Goal: Find contact information: Find contact information

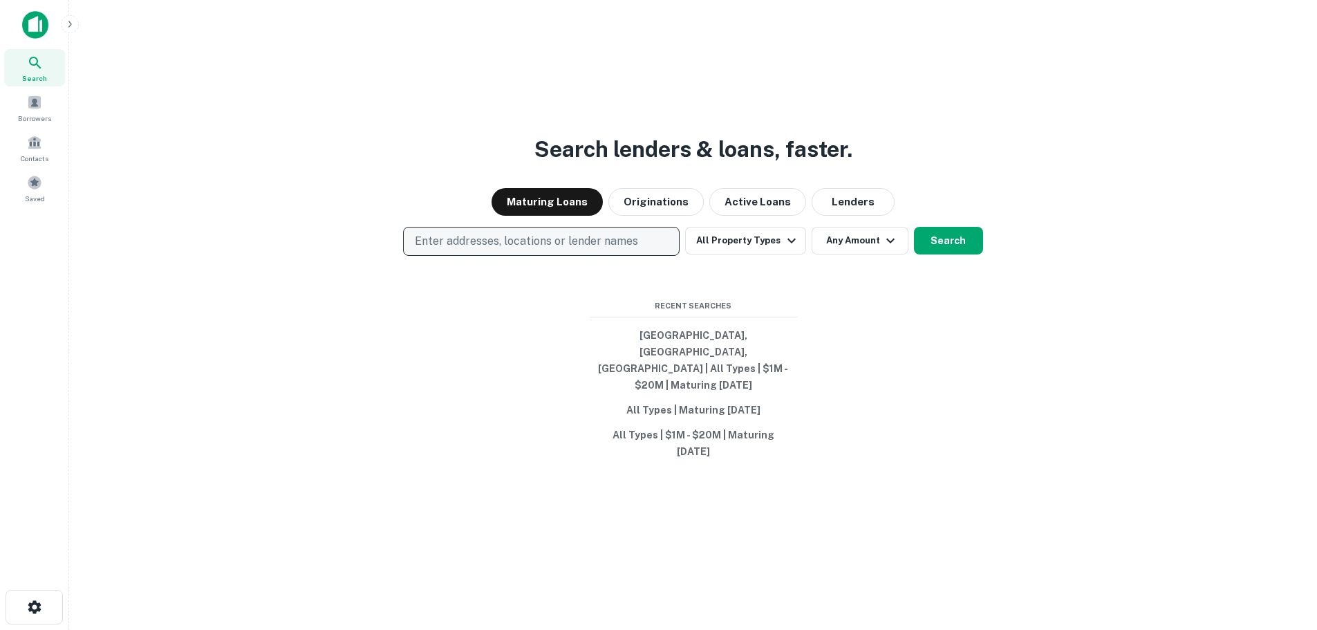
click at [452, 256] on button "Enter addresses, locations or lender names" at bounding box center [541, 241] width 277 height 29
drag, startPoint x: 451, startPoint y: 265, endPoint x: 440, endPoint y: 311, distance: 47.6
click at [443, 313] on input "text" at bounding box center [544, 306] width 275 height 39
paste input "**********"
type input "**********"
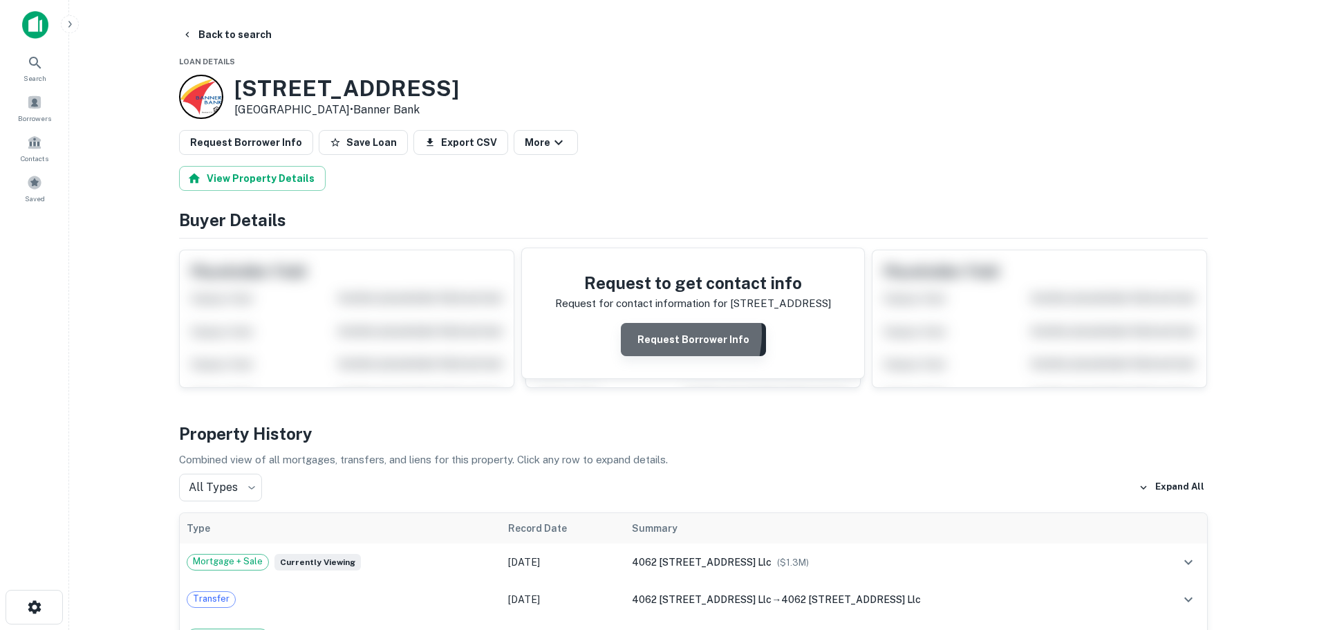
click at [658, 333] on button "Request Borrower Info" at bounding box center [693, 339] width 145 height 33
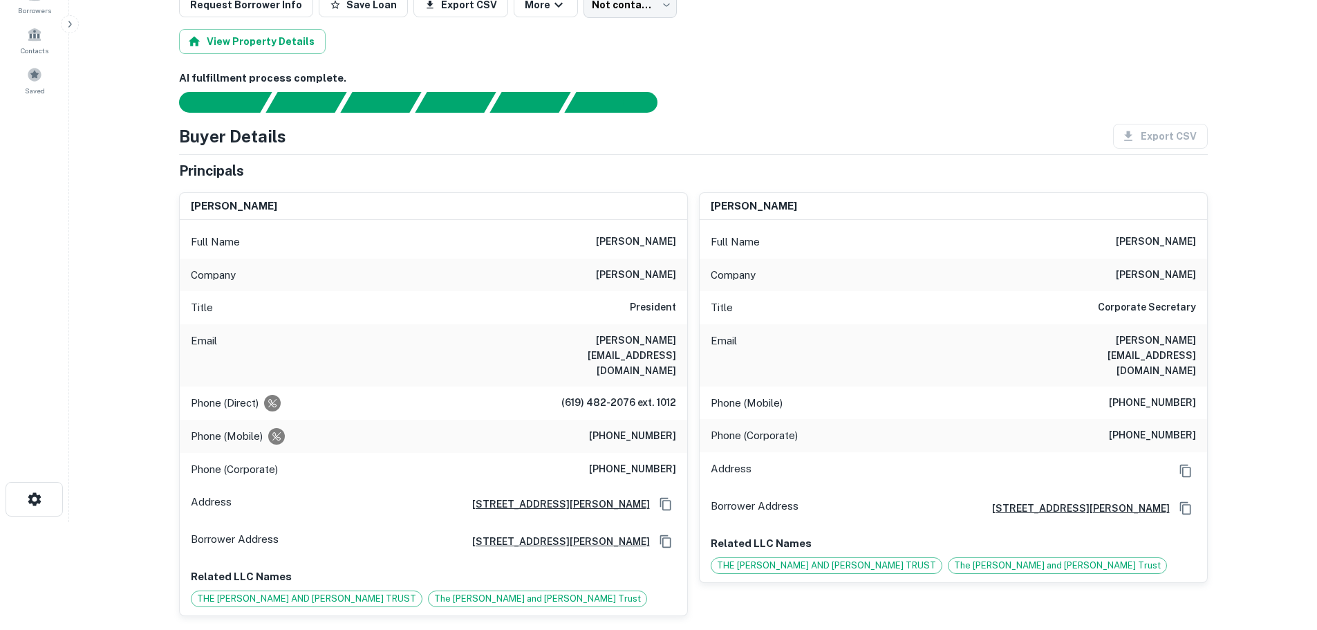
scroll to position [138, 0]
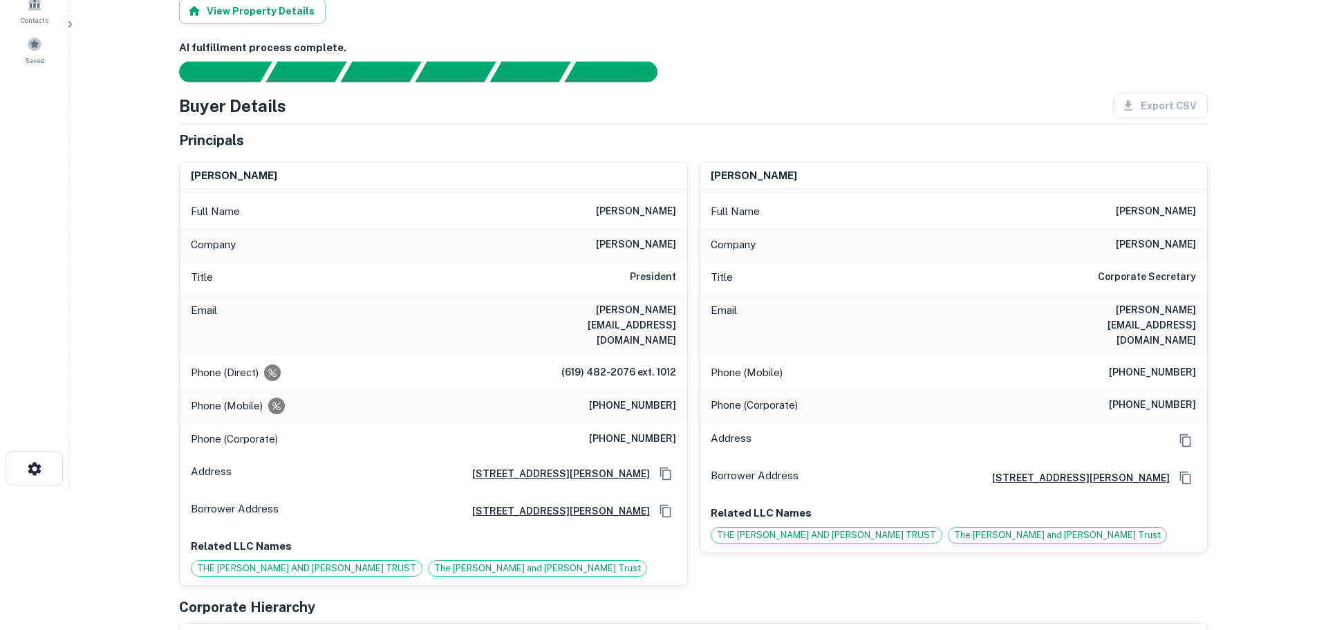
click at [1055, 309] on div "Email teresao@ortizcorporation.com" at bounding box center [953, 325] width 507 height 62
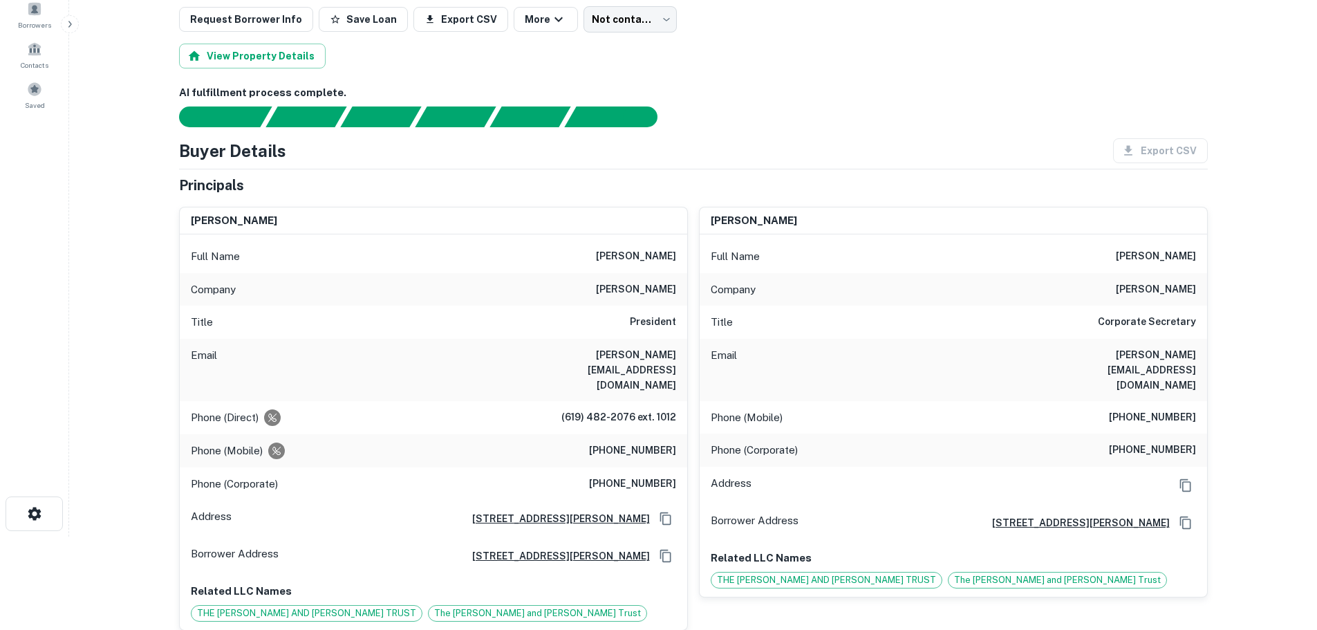
scroll to position [69, 0]
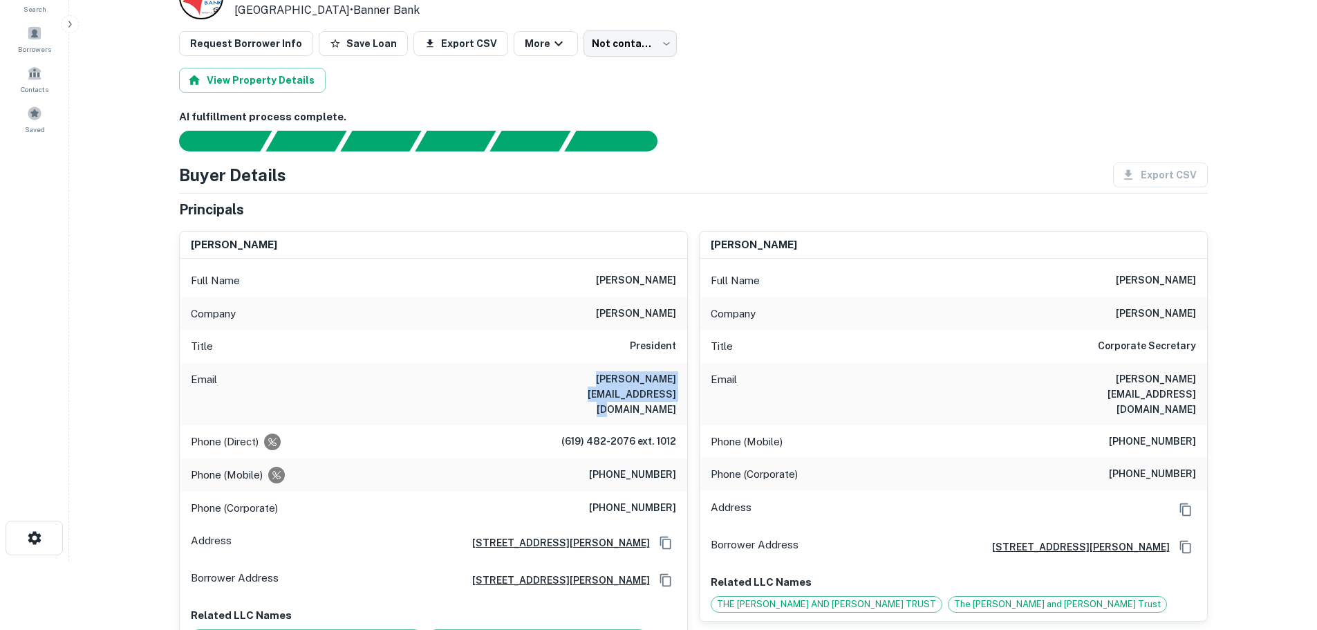
drag, startPoint x: 524, startPoint y: 374, endPoint x: 681, endPoint y: 380, distance: 157.1
click at [681, 380] on div "Email marcelino@ortizcorporation.com" at bounding box center [433, 394] width 507 height 62
copy h6 "marcelino@ortizcorporation.com"
click at [512, 382] on div "Email marcelino@ortizcorporation.com" at bounding box center [433, 394] width 507 height 62
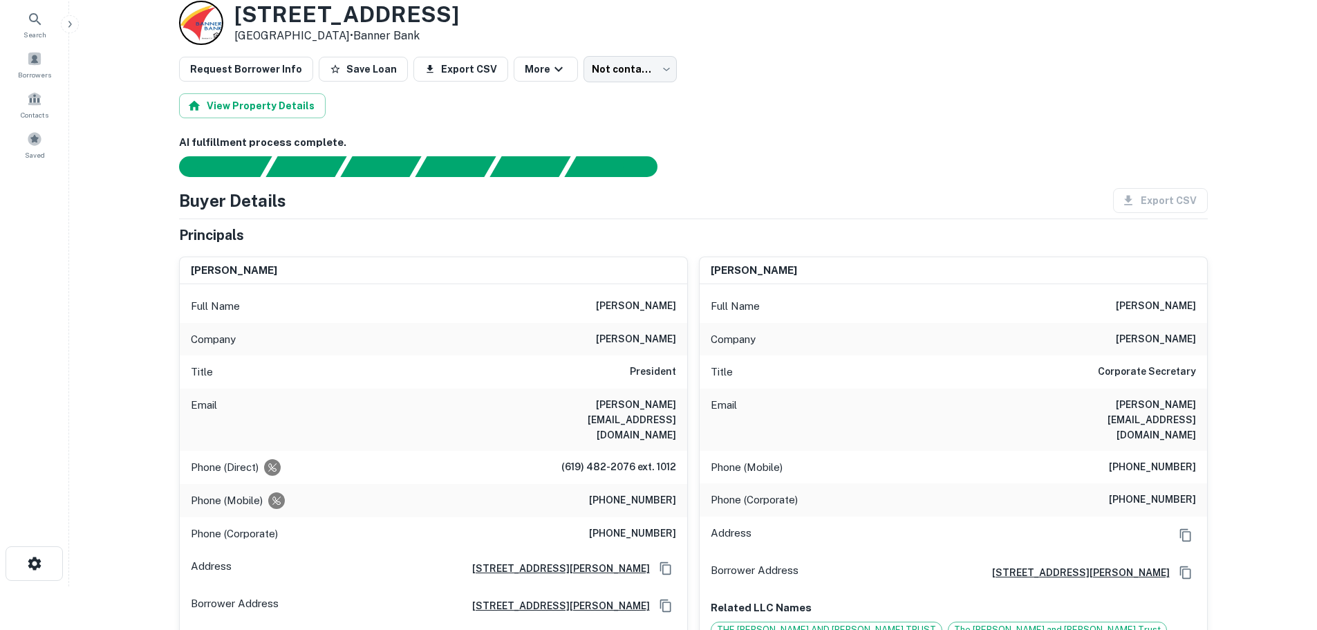
scroll to position [0, 0]
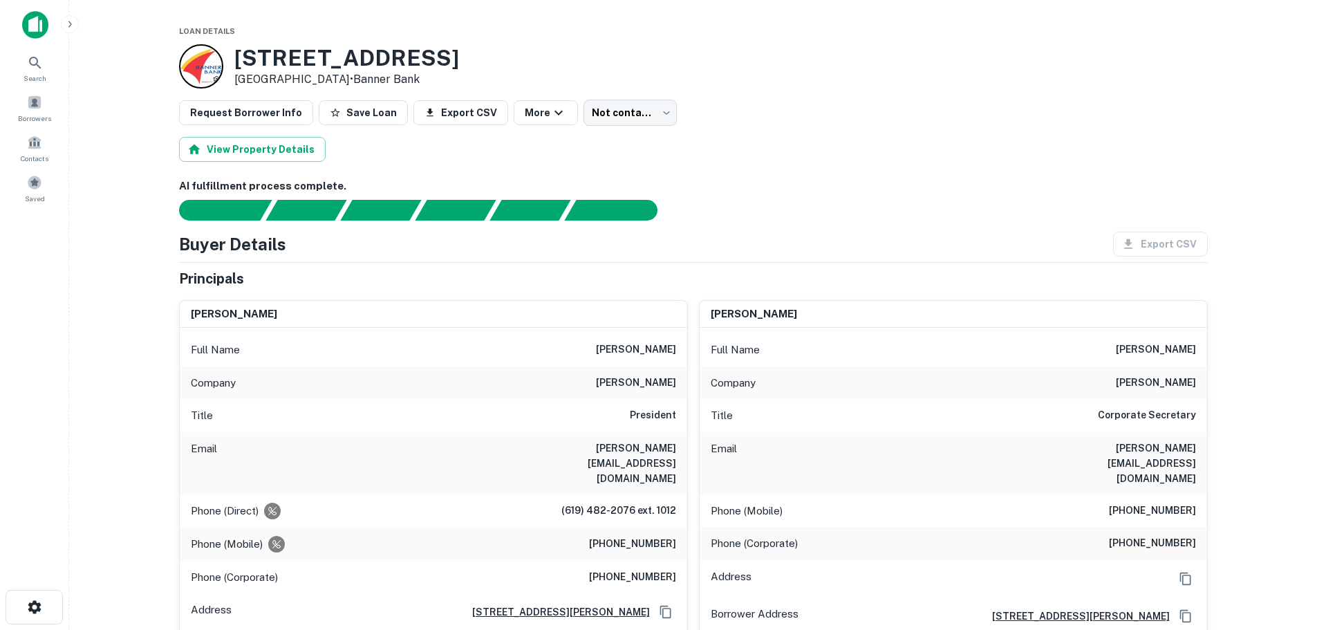
click at [734, 118] on div "Request Borrower Info Save Loan Export CSV More Not contacted **** ​" at bounding box center [693, 113] width 1029 height 26
click at [30, 66] on icon at bounding box center [35, 63] width 17 height 17
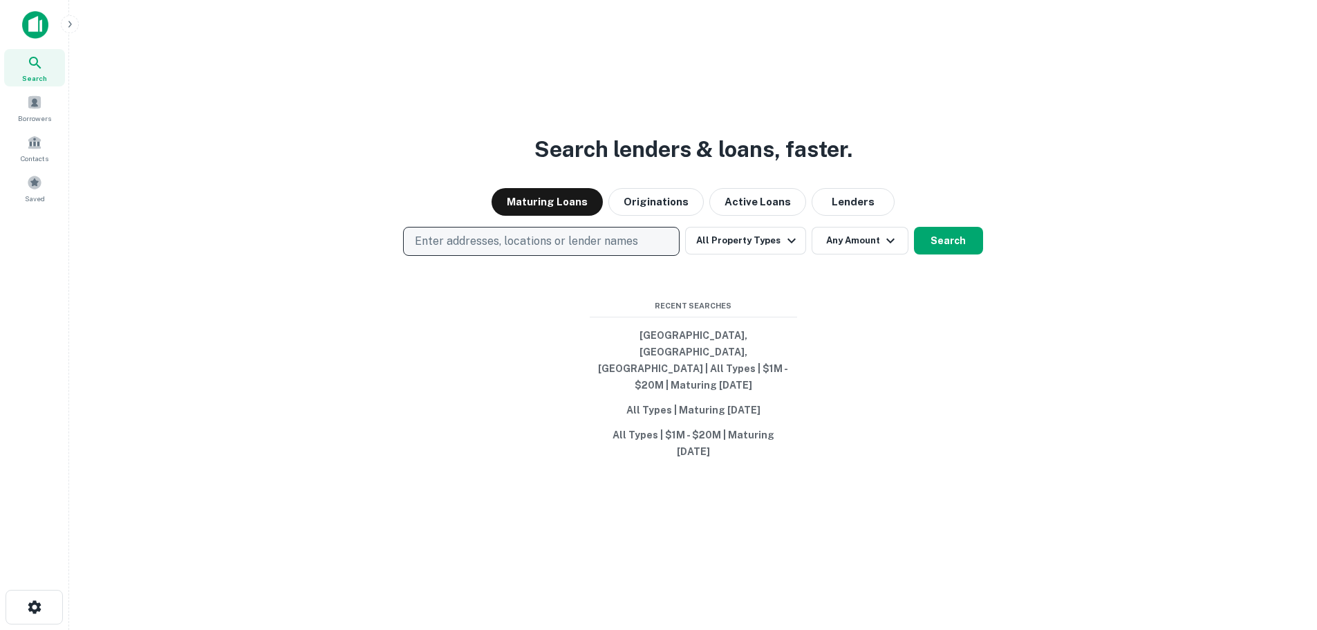
click at [483, 250] on p "Enter addresses, locations or lender names" at bounding box center [526, 241] width 223 height 17
type input "**********"
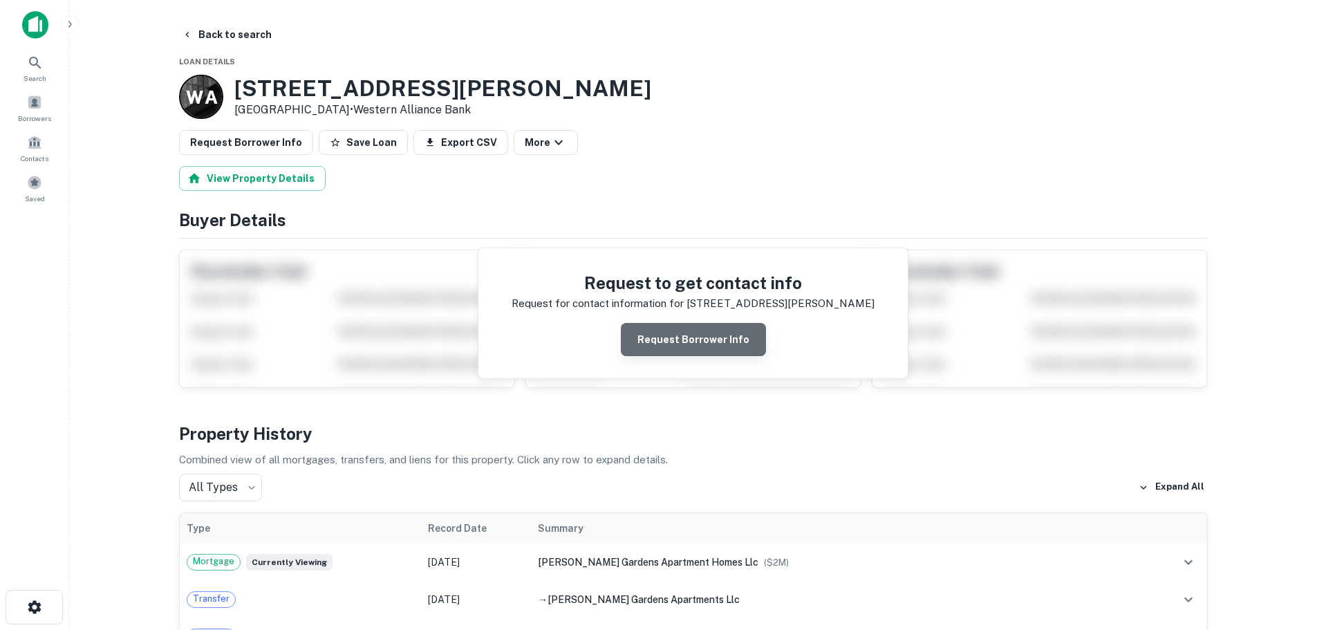
click at [713, 335] on button "Request Borrower Info" at bounding box center [693, 339] width 145 height 33
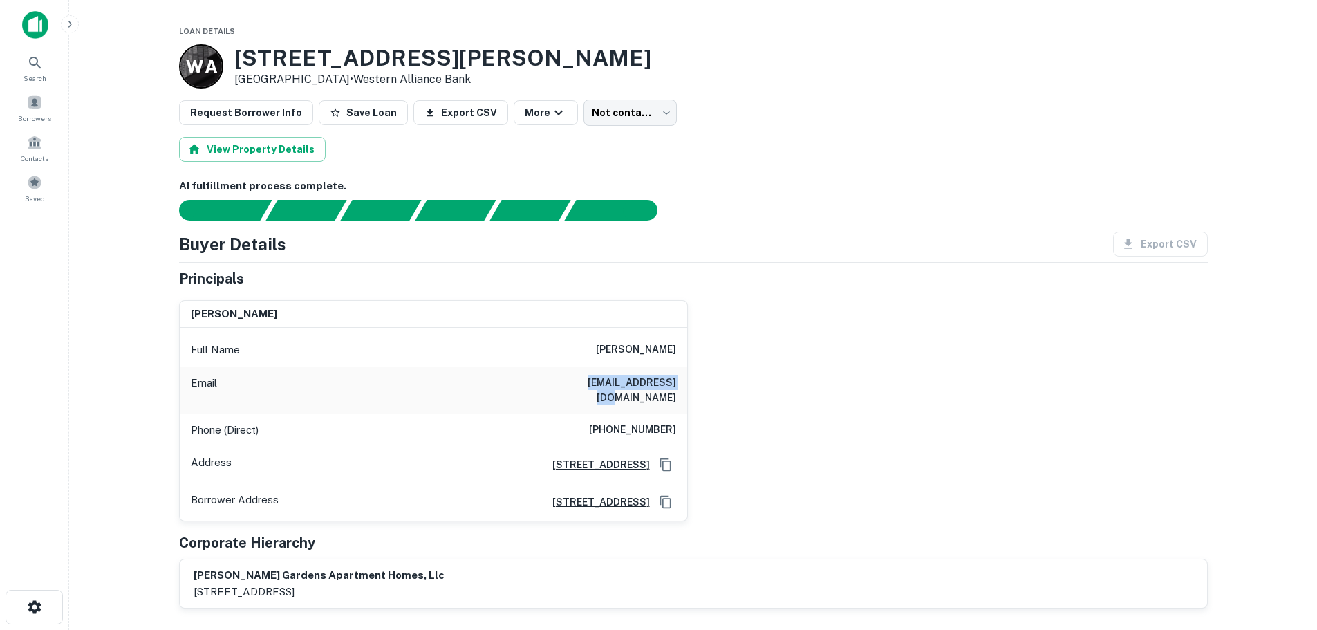
drag, startPoint x: 569, startPoint y: 380, endPoint x: 679, endPoint y: 375, distance: 110.0
click at [679, 375] on div "Email twbh@egarfield.com" at bounding box center [433, 389] width 507 height 47
copy h6 "twbh@egarfield.com"
click at [896, 158] on div "View Property Details" at bounding box center [693, 149] width 1029 height 25
click at [44, 62] on div "Search" at bounding box center [34, 67] width 61 height 37
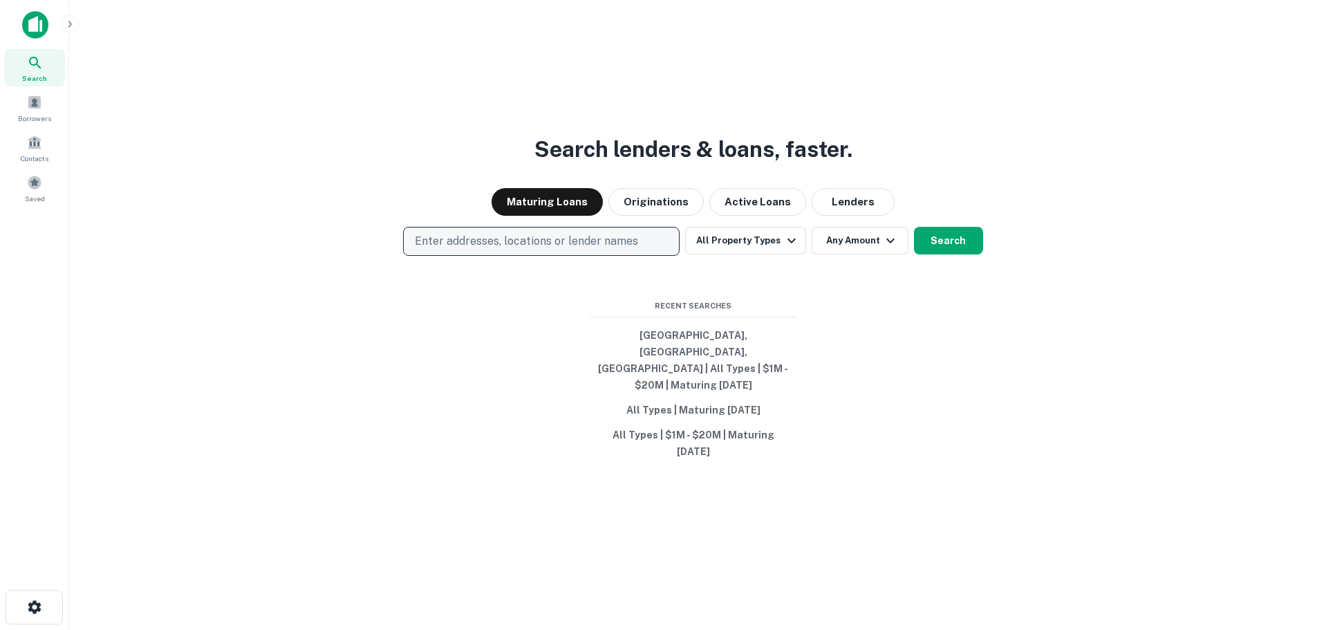
click at [488, 250] on p "Enter addresses, locations or lender names" at bounding box center [526, 241] width 223 height 17
click at [462, 250] on p "Enter addresses, locations or lender names" at bounding box center [526, 241] width 223 height 17
type input "**********"
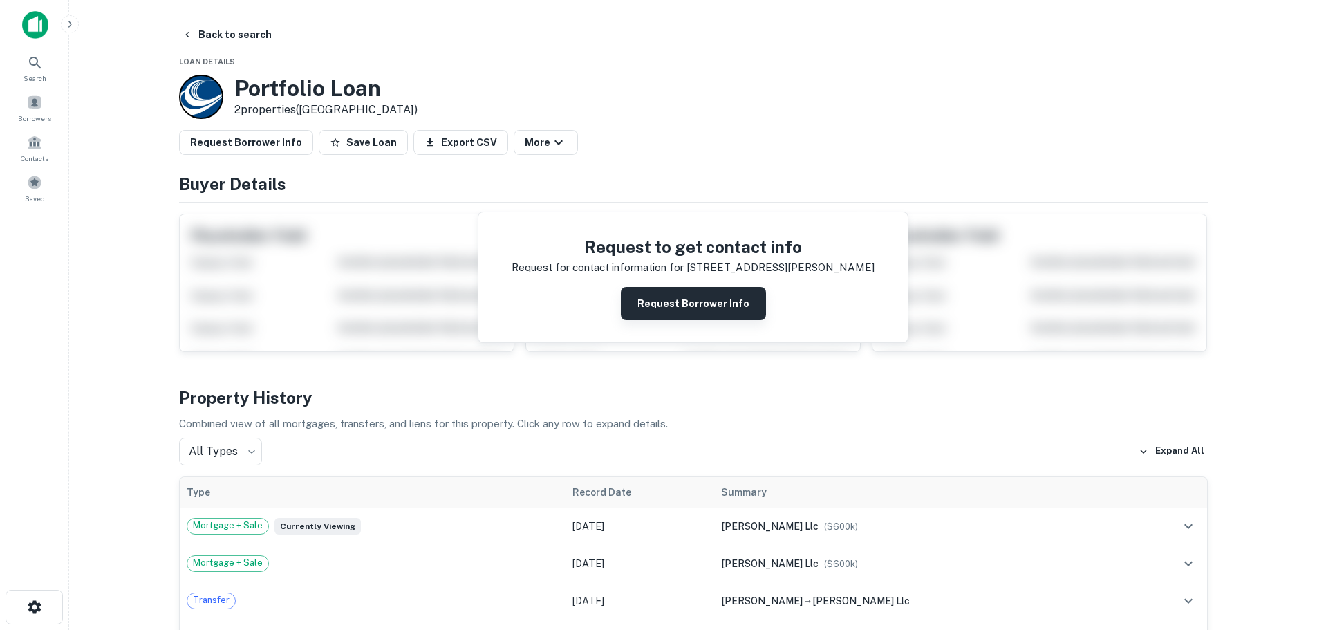
click at [672, 302] on button "Request Borrower Info" at bounding box center [693, 303] width 145 height 33
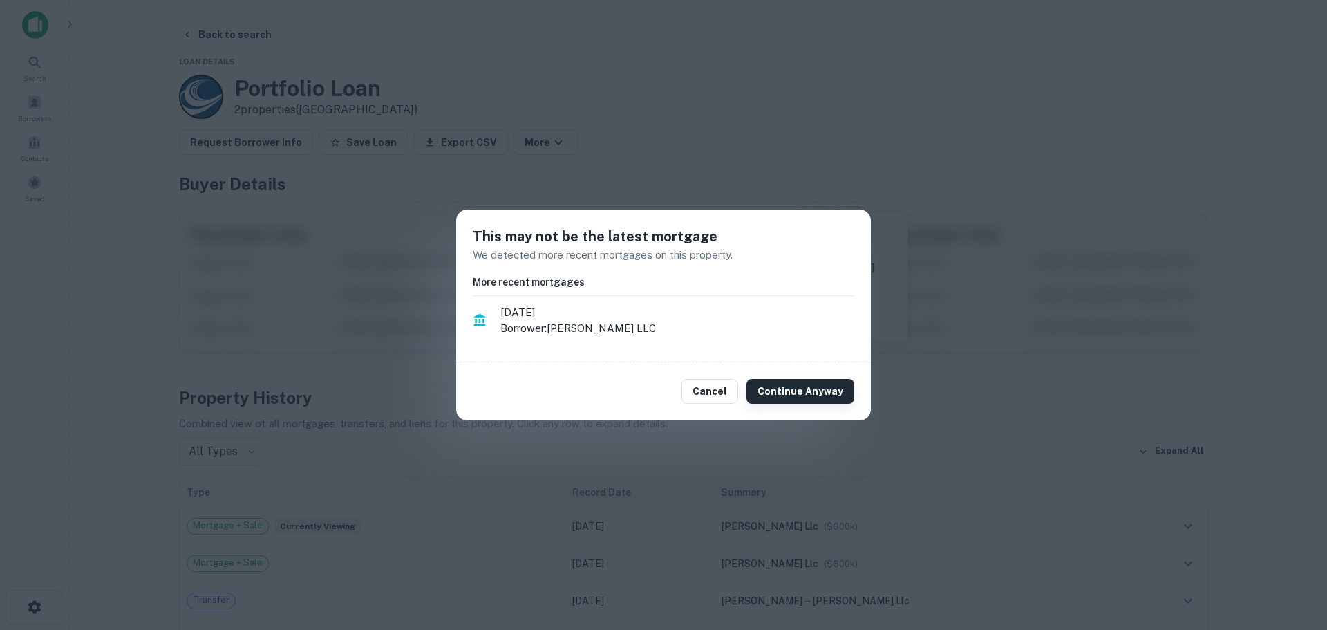
click at [798, 391] on button "Continue Anyway" at bounding box center [801, 391] width 108 height 25
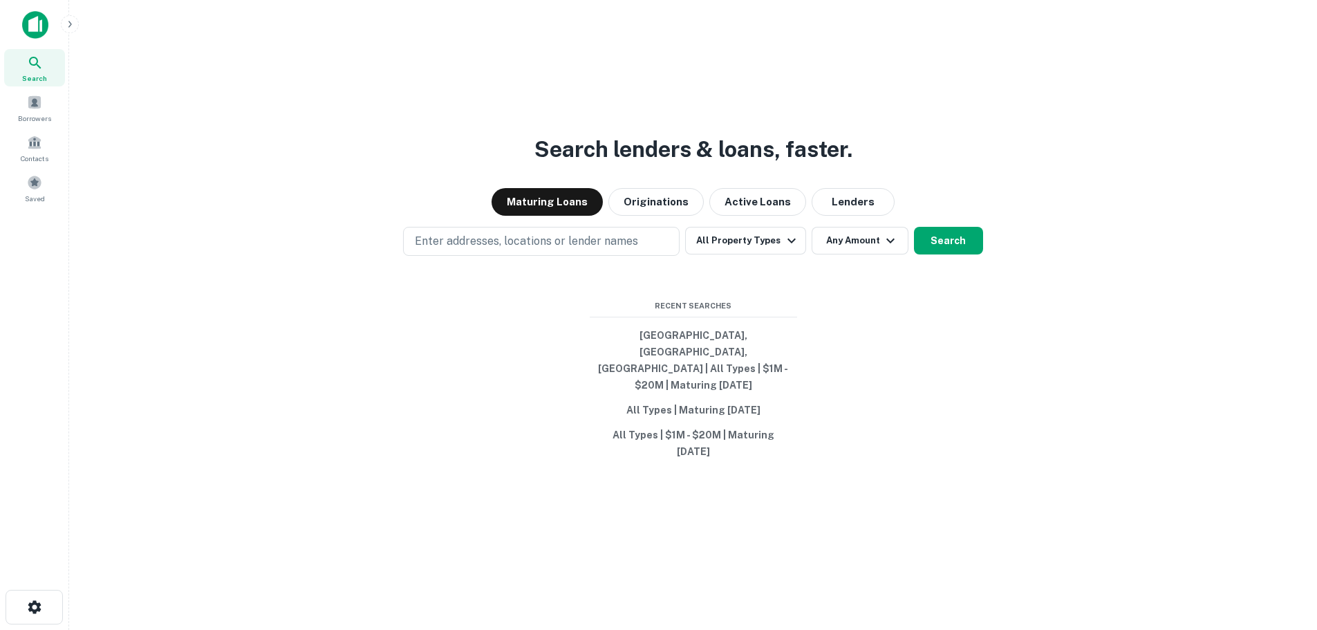
click at [422, 250] on div "Search lenders & loans, faster. Maturing Loans Originations Active Loans Lender…" at bounding box center [693, 348] width 1226 height 630
click at [425, 256] on button "Enter addresses, locations or lender names" at bounding box center [541, 241] width 277 height 29
type input "**********"
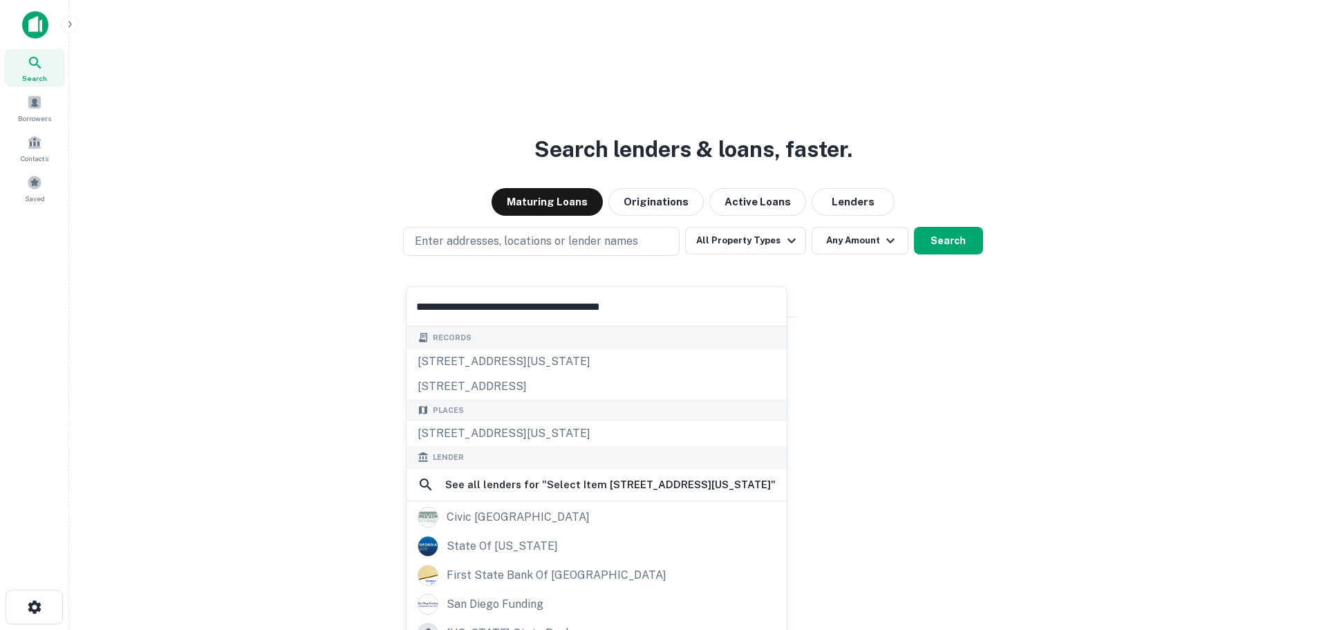
click at [501, 306] on input "**********" at bounding box center [597, 306] width 380 height 39
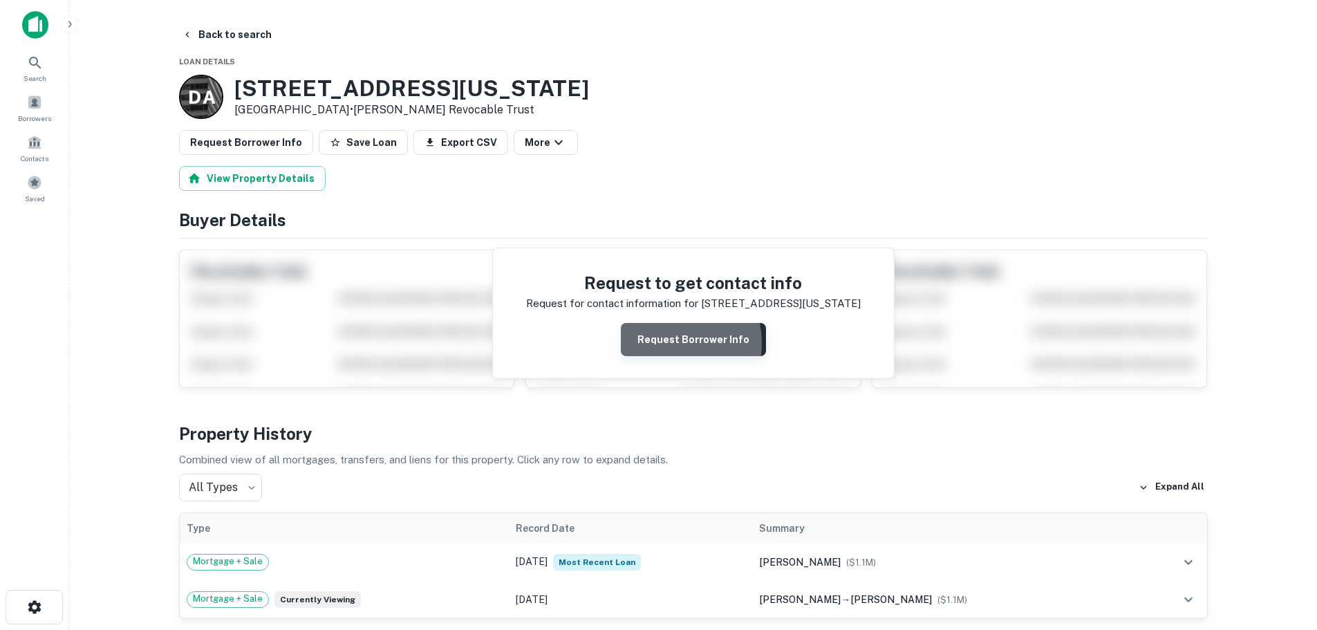
click at [665, 344] on button "Request Borrower Info" at bounding box center [693, 339] width 145 height 33
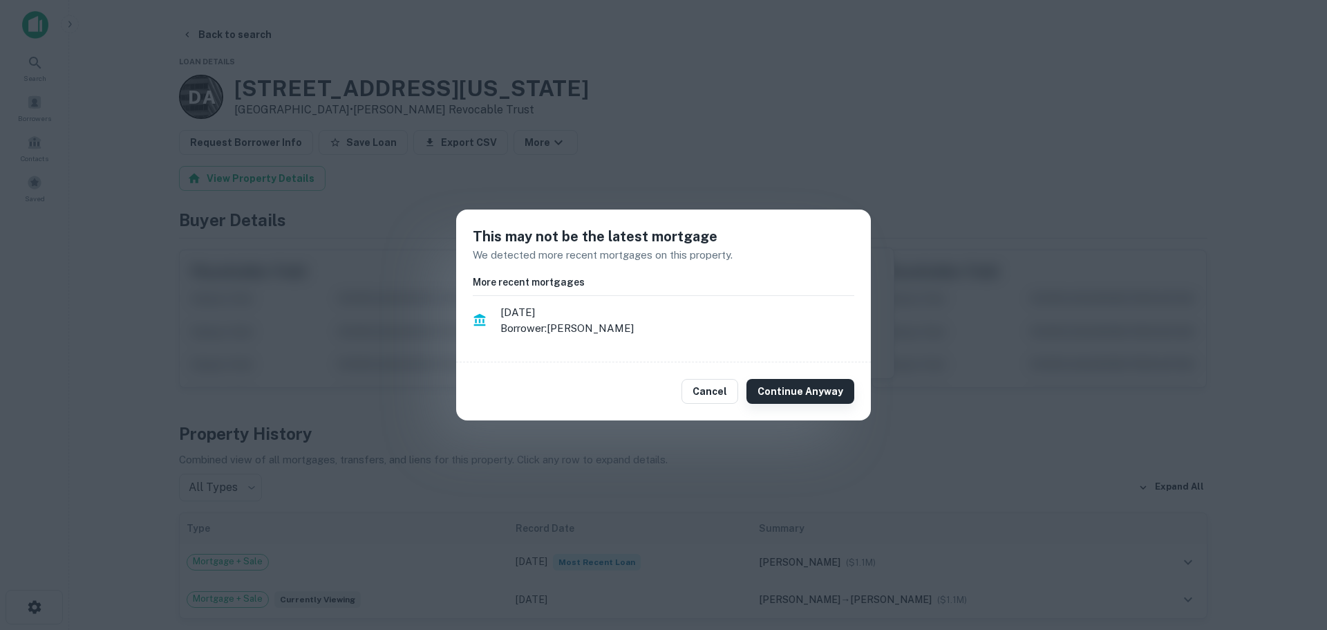
click at [771, 389] on button "Continue Anyway" at bounding box center [801, 391] width 108 height 25
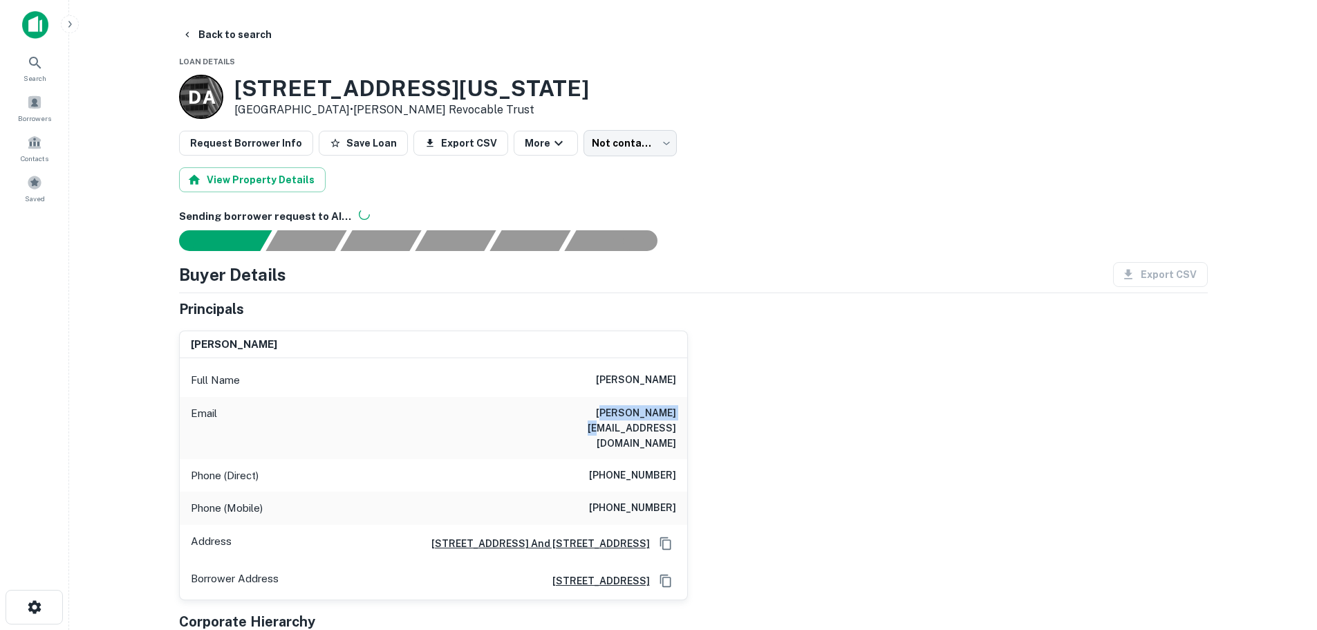
drag, startPoint x: 565, startPoint y: 411, endPoint x: 633, endPoint y: 419, distance: 68.3
click at [633, 419] on h6 "[PERSON_NAME][EMAIL_ADDRESS][DOMAIN_NAME]" at bounding box center [593, 428] width 166 height 46
click at [606, 415] on h6 "[PERSON_NAME][EMAIL_ADDRESS][DOMAIN_NAME]" at bounding box center [593, 428] width 166 height 46
drag, startPoint x: 557, startPoint y: 416, endPoint x: 691, endPoint y: 415, distance: 134.1
click at [691, 415] on div "[PERSON_NAME] Full Name [PERSON_NAME] Email [PERSON_NAME][EMAIL_ADDRESS][DOMAIN…" at bounding box center [688, 459] width 1040 height 281
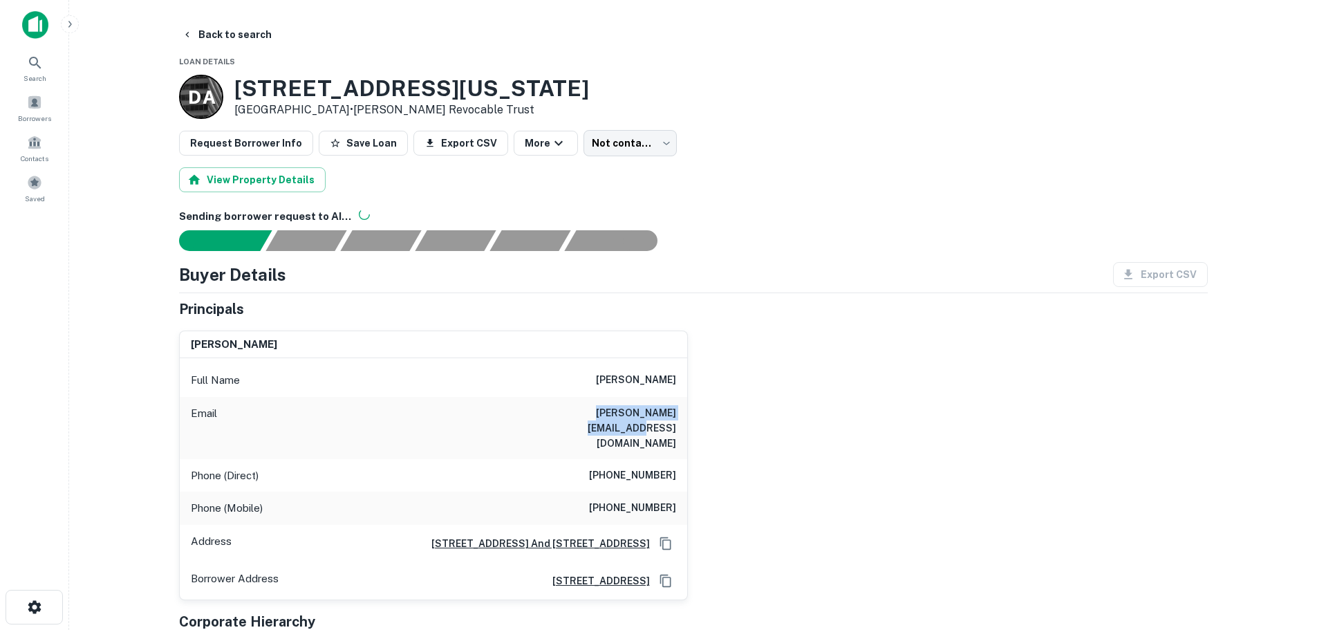
copy h6 "[PERSON_NAME][EMAIL_ADDRESS][DOMAIN_NAME]"
